Goal: Task Accomplishment & Management: Understand process/instructions

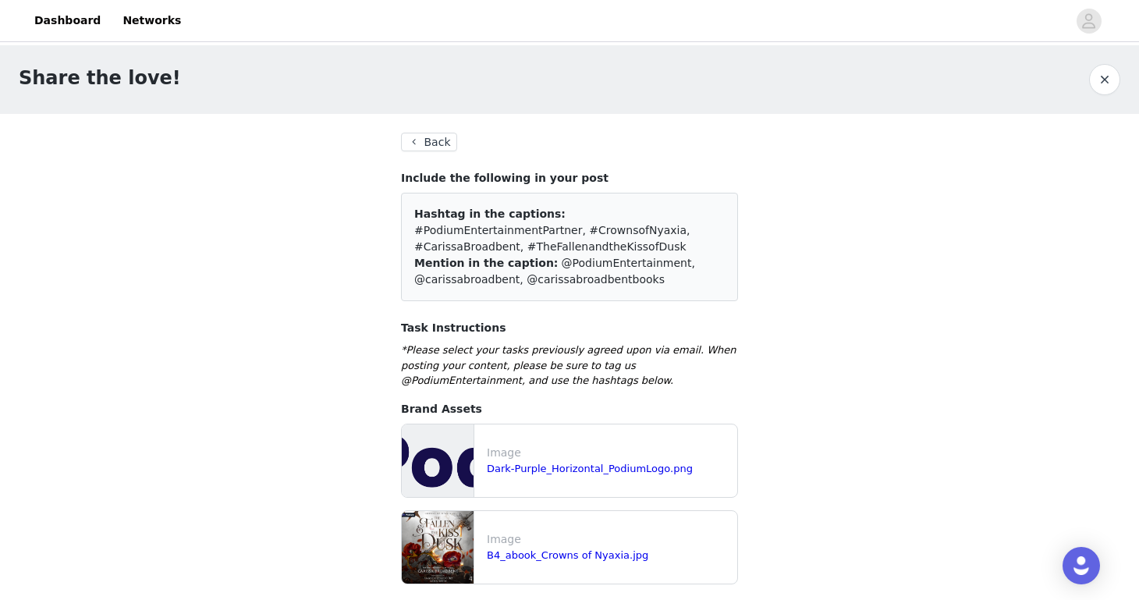
click at [416, 143] on button "Back" at bounding box center [429, 142] width 56 height 19
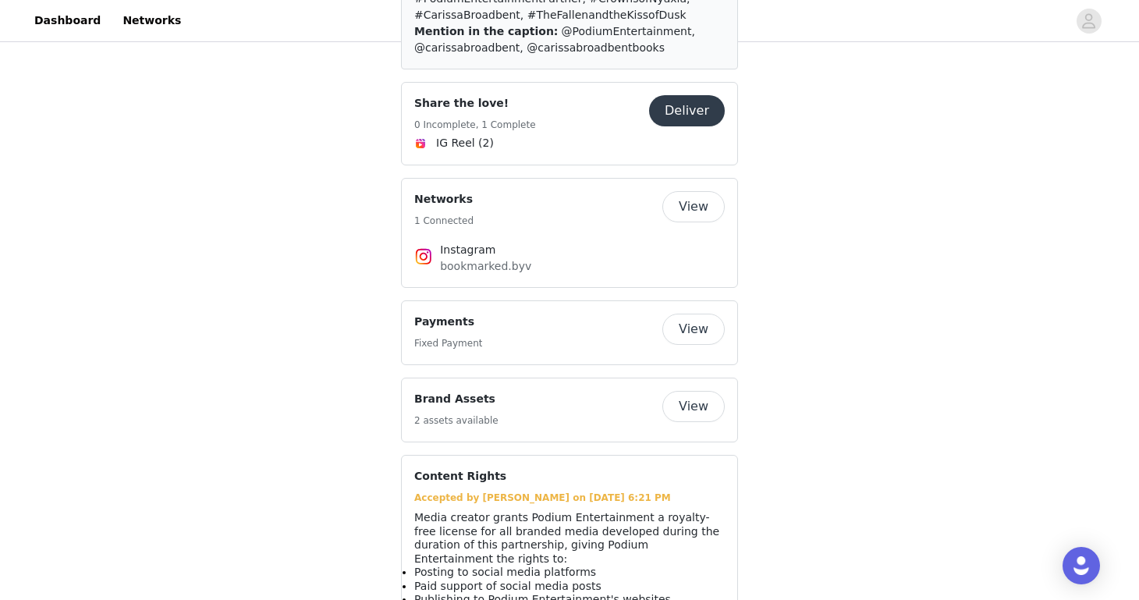
scroll to position [1131, 0]
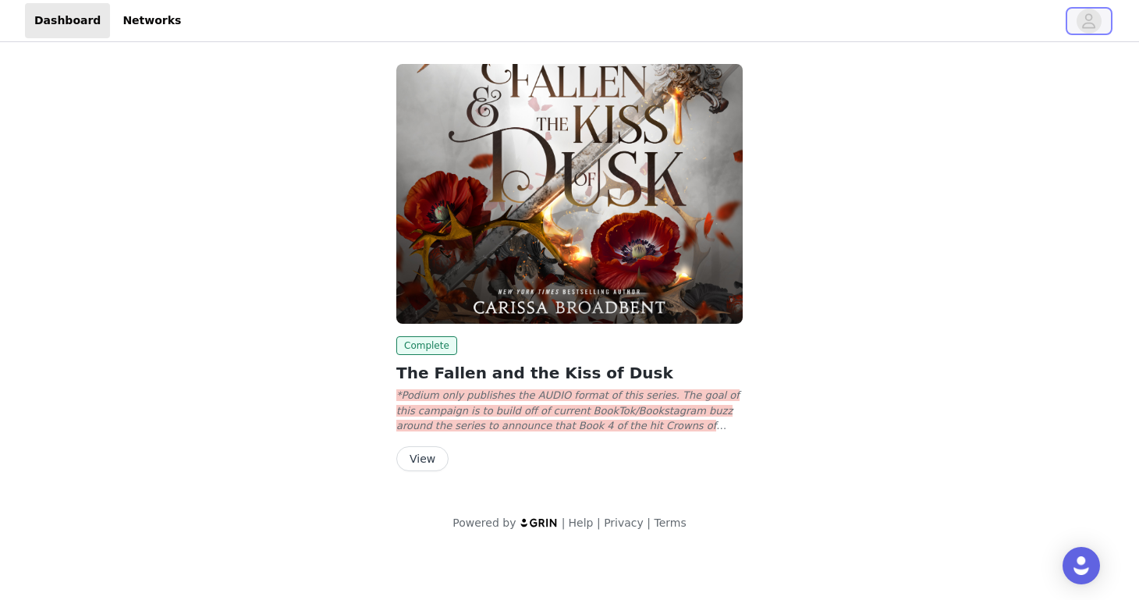
click at [1088, 20] on icon "avatar" at bounding box center [1089, 20] width 13 height 15
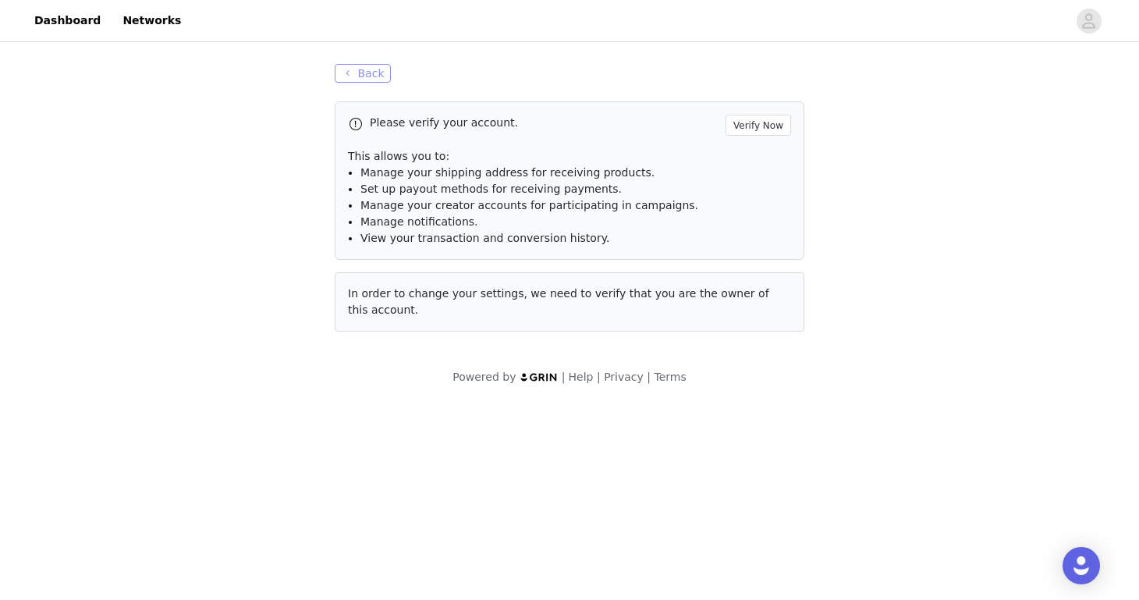
click at [357, 75] on button "Back" at bounding box center [363, 73] width 56 height 19
click at [73, 23] on link "Dashboard" at bounding box center [67, 20] width 85 height 35
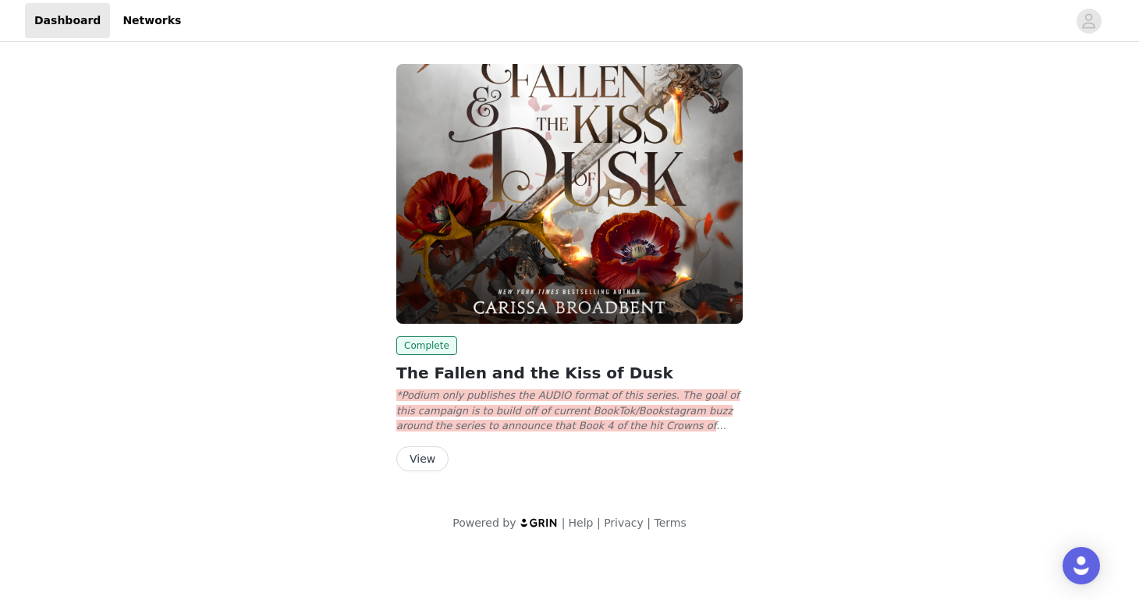
click at [425, 459] on button "View" at bounding box center [422, 458] width 52 height 25
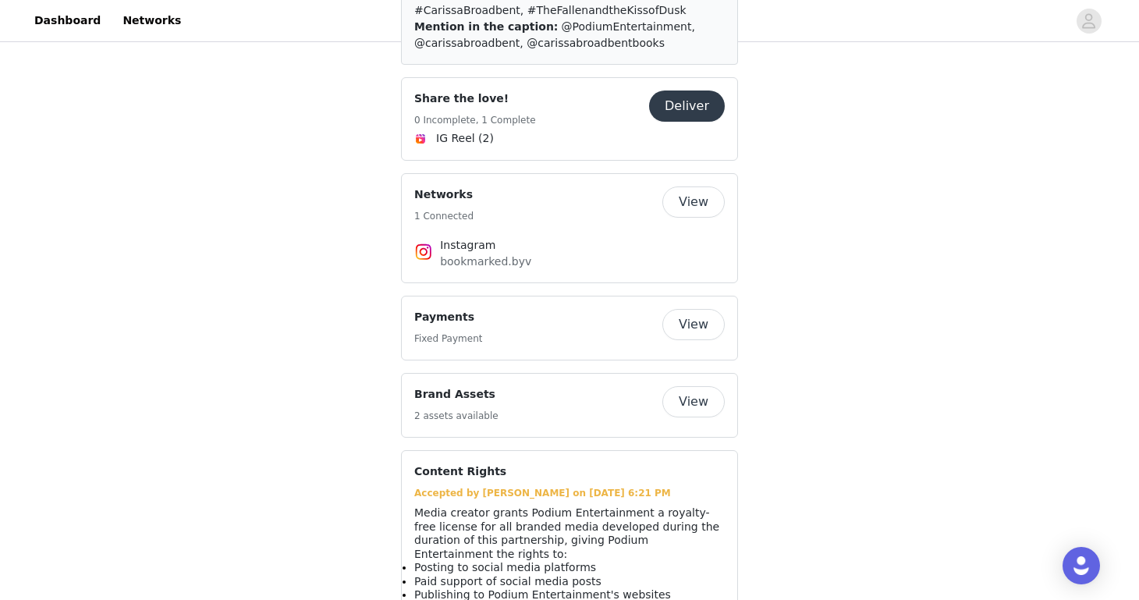
scroll to position [1131, 0]
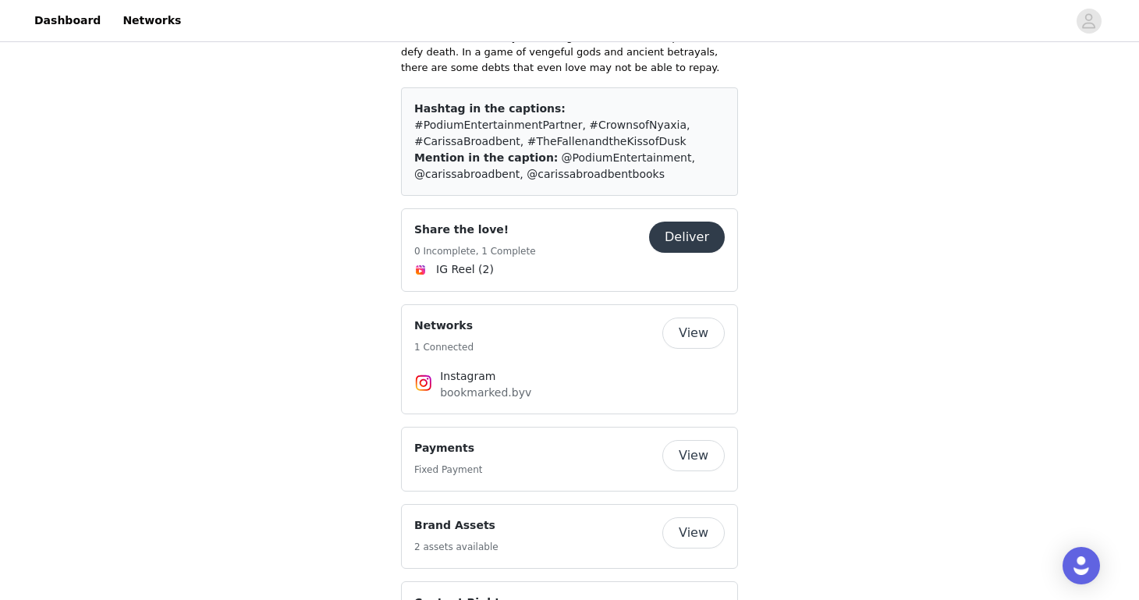
scroll to position [904, 0]
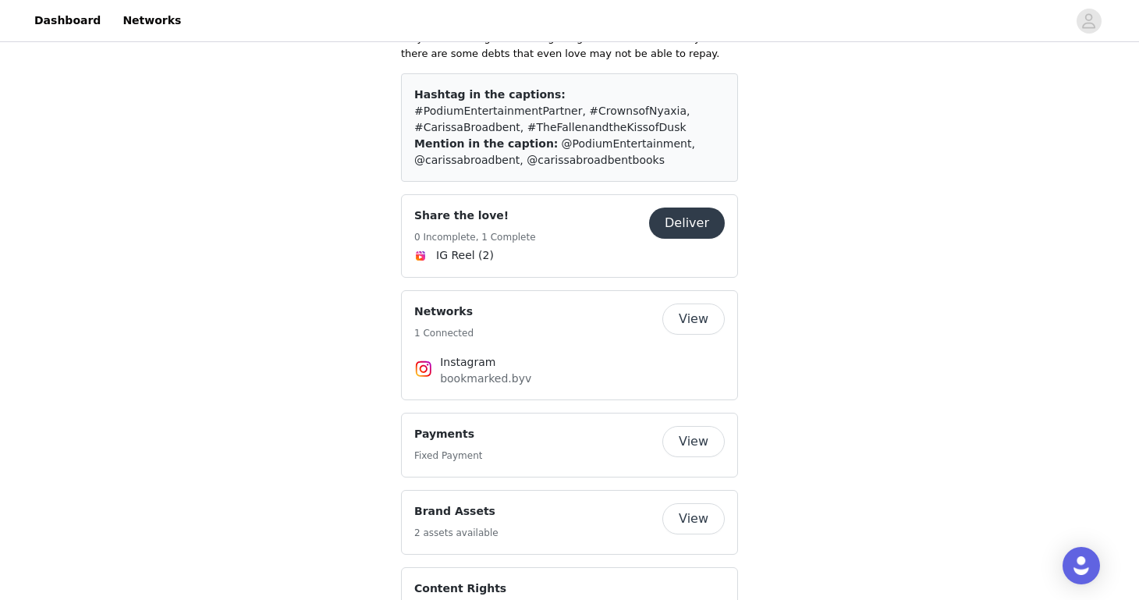
click at [711, 426] on button "View" at bounding box center [694, 441] width 62 height 31
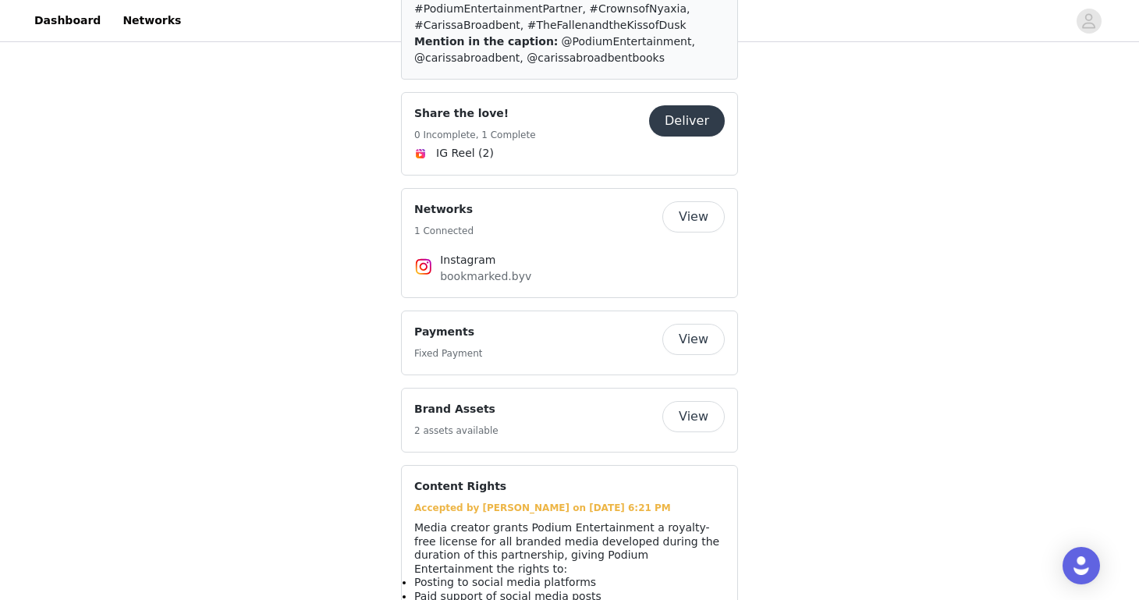
scroll to position [1131, 0]
